Goal: Navigation & Orientation: Understand site structure

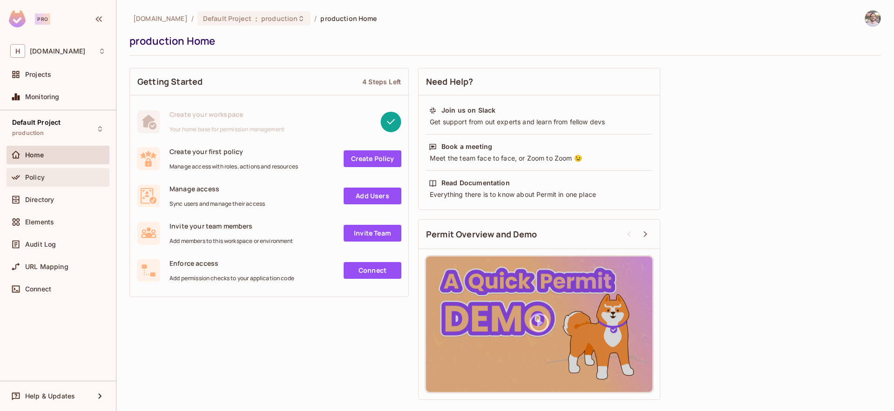
click at [59, 176] on div "Policy" at bounding box center [65, 177] width 81 height 7
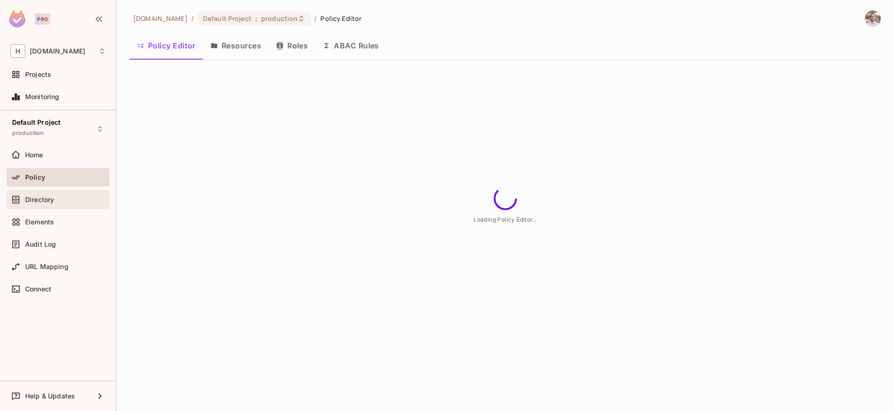
click at [60, 196] on div "Directory" at bounding box center [65, 199] width 81 height 7
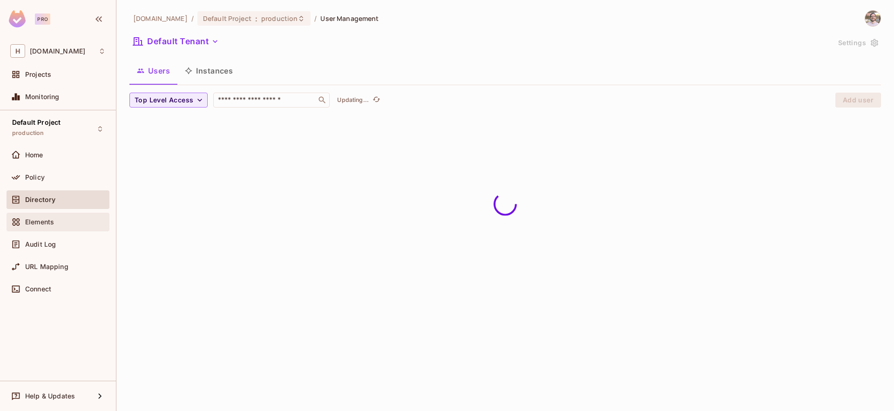
click at [59, 217] on div "Elements" at bounding box center [57, 221] width 95 height 11
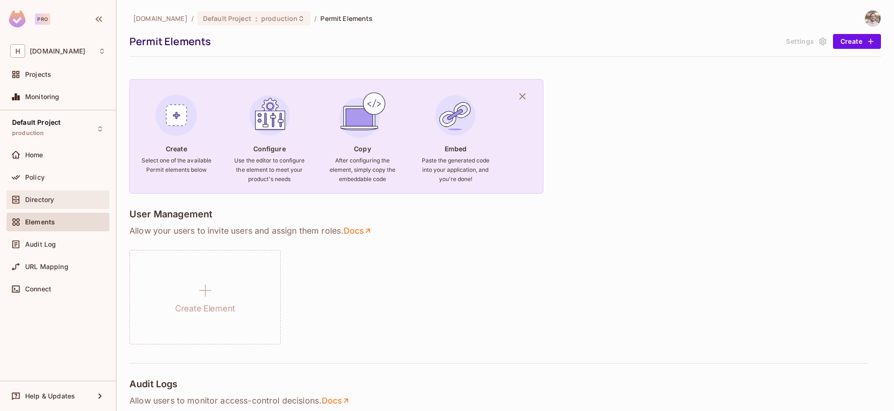
click at [61, 199] on div "Directory" at bounding box center [65, 199] width 81 height 7
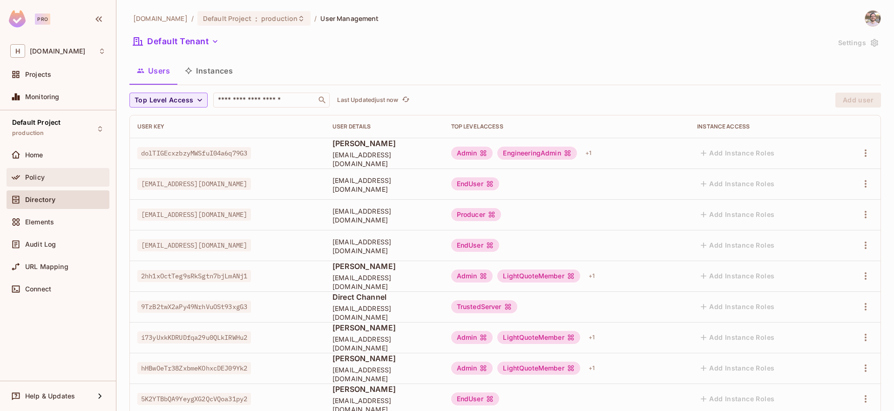
click at [52, 179] on div "Policy" at bounding box center [65, 177] width 81 height 7
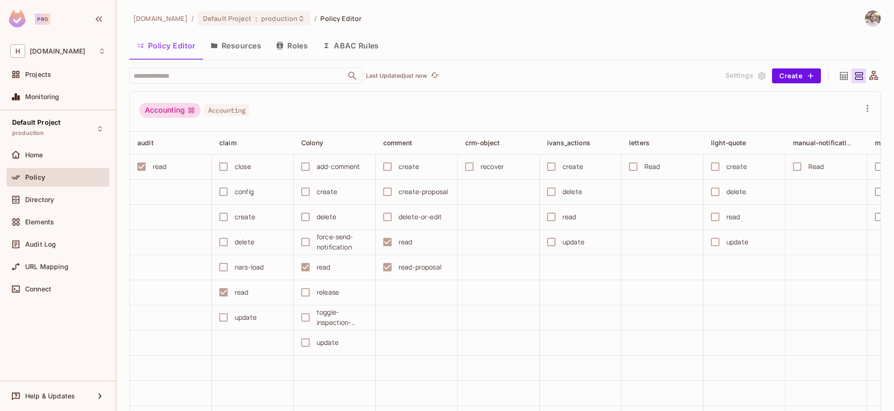
click at [541, 23] on div "[DOMAIN_NAME] / Default Project : production / Policy Editor" at bounding box center [504, 18] width 751 height 16
